Goal: Participate in discussion: Engage in conversation with other users on a specific topic

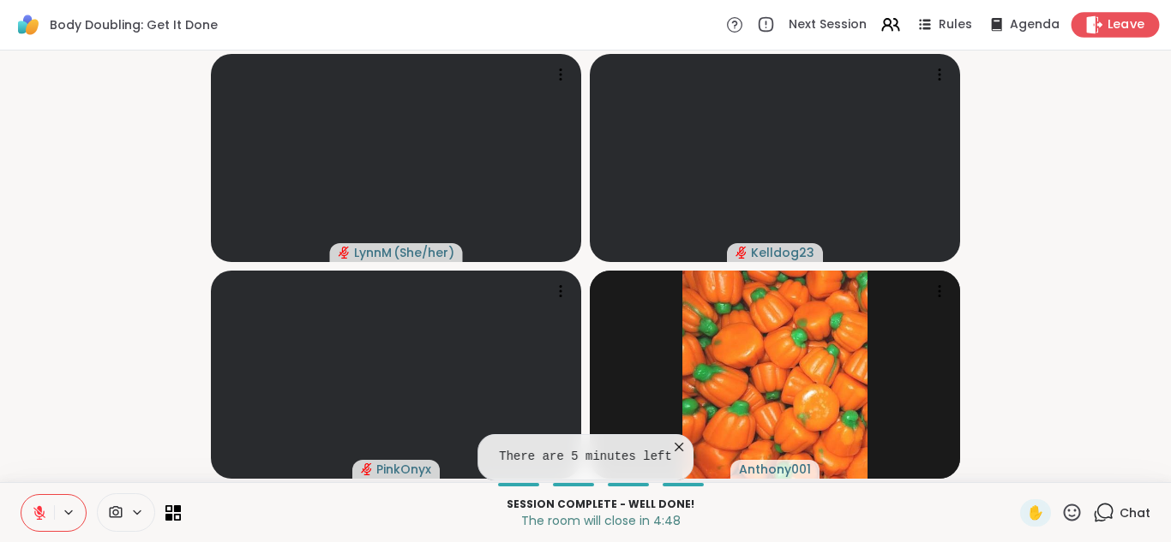
click at [1134, 27] on span "Leave" at bounding box center [1126, 25] width 38 height 18
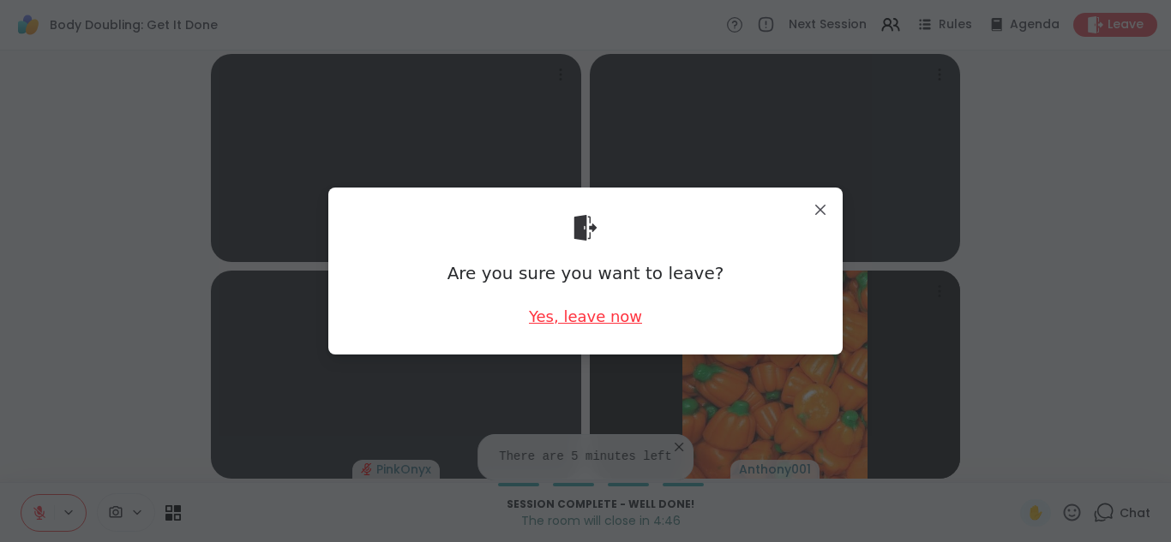
click at [561, 326] on div "Yes, leave now" at bounding box center [585, 316] width 113 height 21
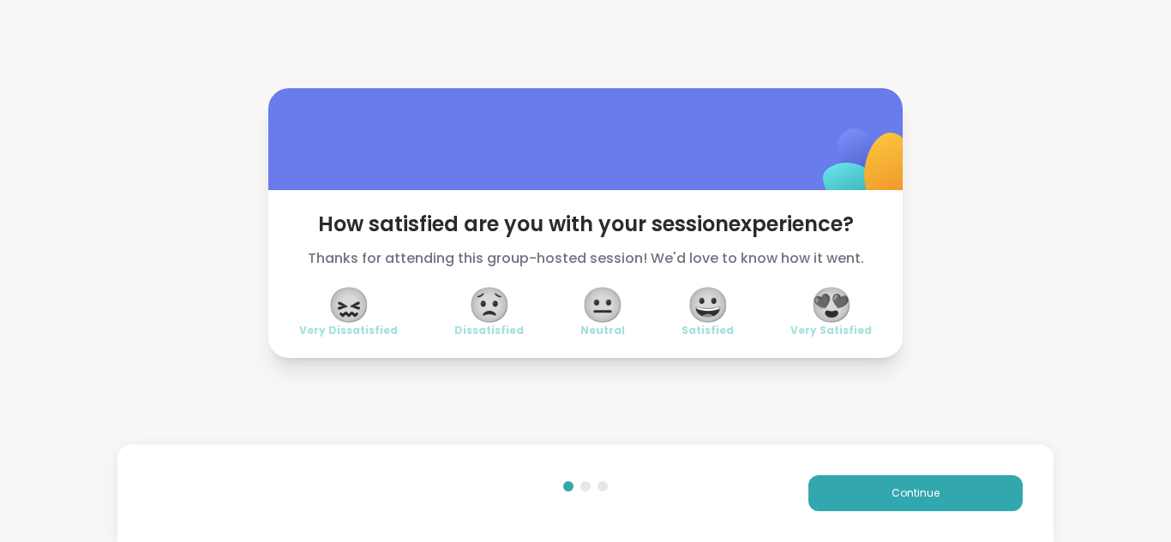
click at [714, 320] on span "😀" at bounding box center [707, 305] width 43 height 31
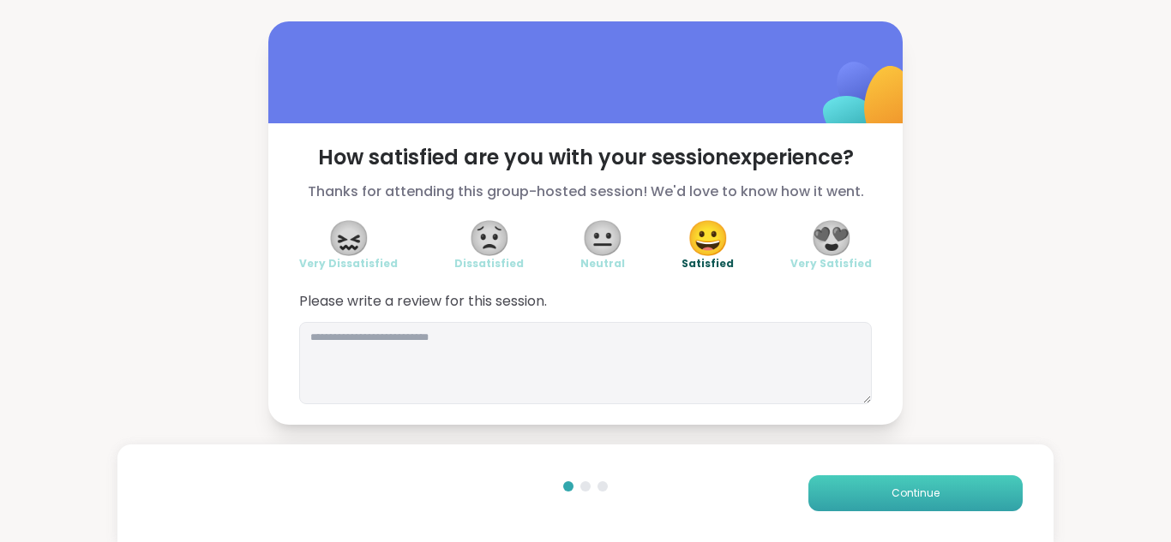
click at [832, 493] on button "Continue" at bounding box center [915, 494] width 214 height 36
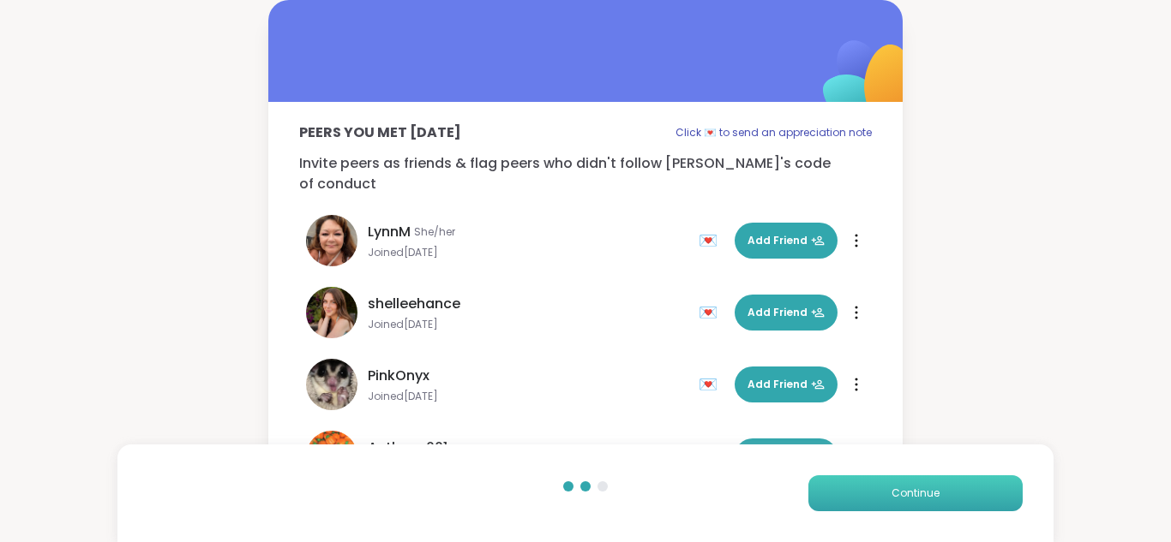
click at [832, 493] on button "Continue" at bounding box center [915, 494] width 214 height 36
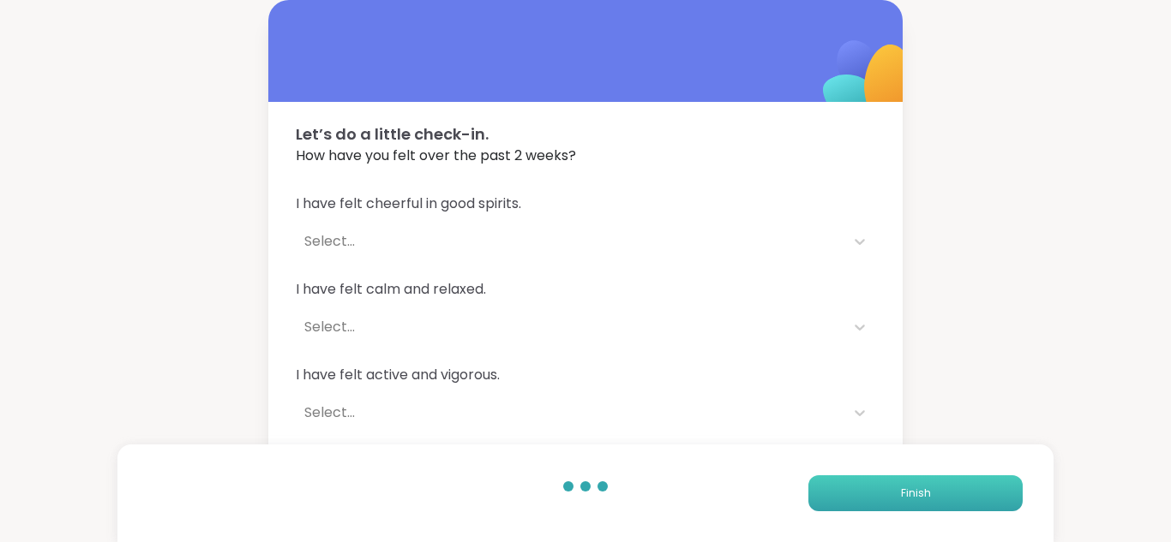
click at [832, 493] on button "Finish" at bounding box center [915, 494] width 214 height 36
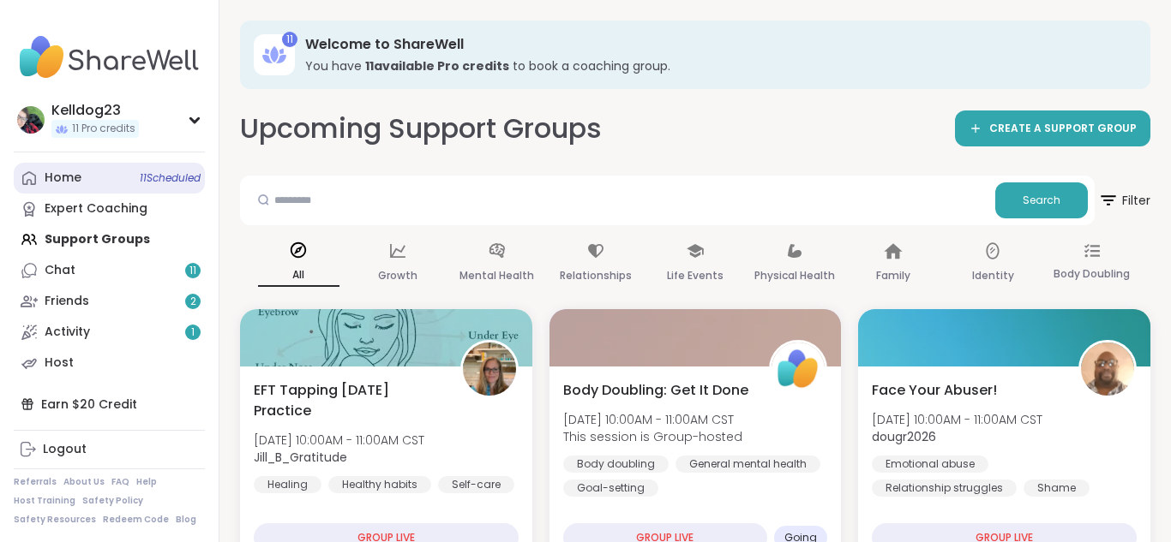
click at [87, 181] on link "Home 11 Scheduled" at bounding box center [109, 178] width 191 height 31
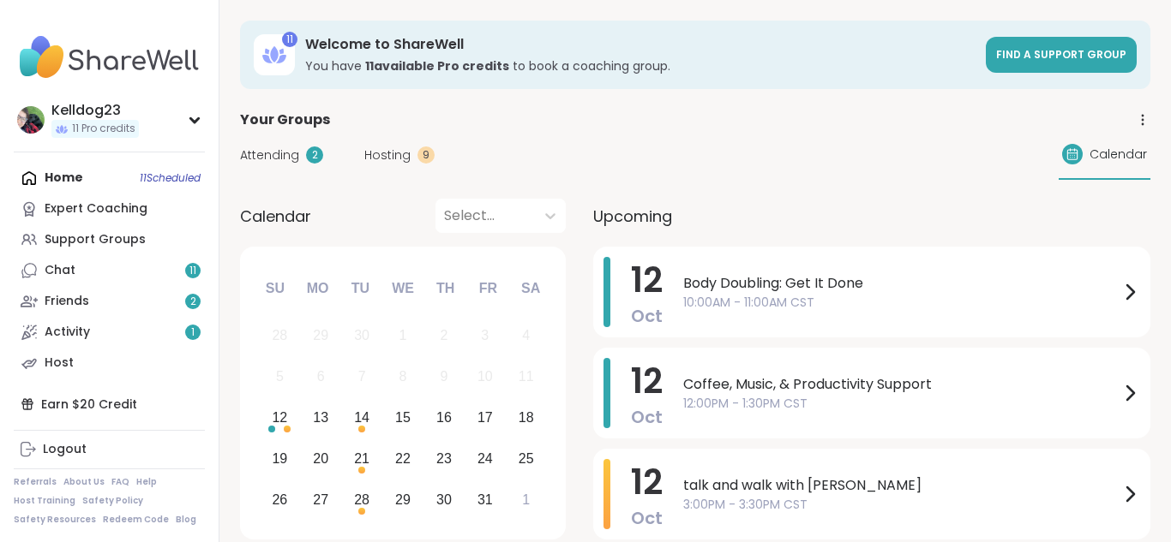
click at [271, 164] on span "Attending" at bounding box center [269, 156] width 59 height 18
